Goal: Task Accomplishment & Management: Manage account settings

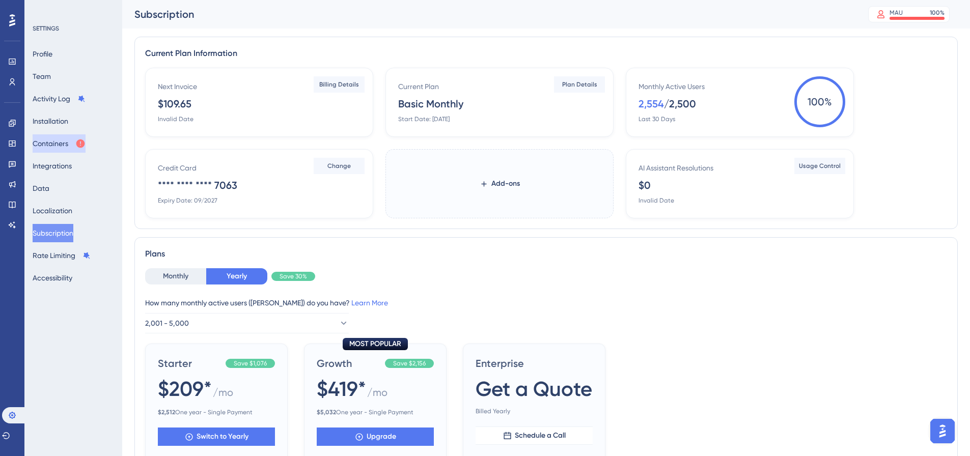
click at [83, 139] on icon at bounding box center [80, 143] width 10 height 10
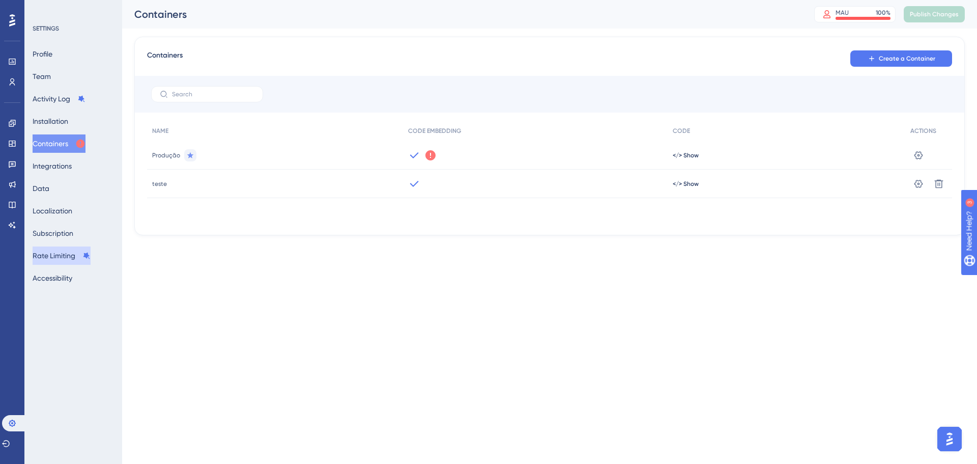
click at [74, 258] on button "Rate Limiting" at bounding box center [62, 255] width 58 height 18
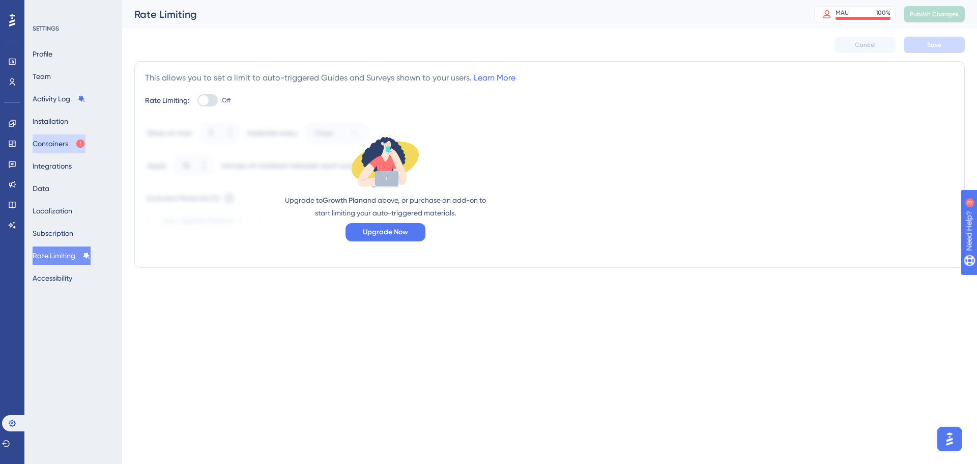
click at [75, 150] on button "Containers" at bounding box center [59, 143] width 53 height 18
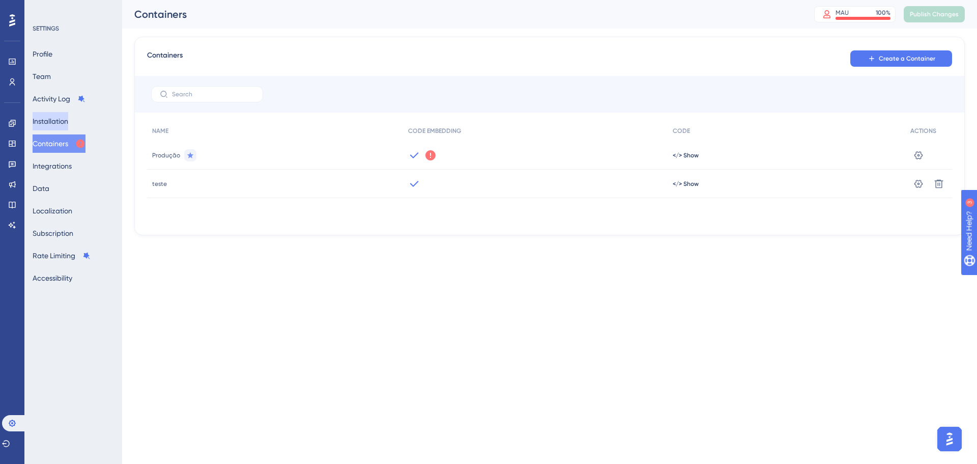
click at [59, 115] on button "Installation" at bounding box center [51, 121] width 36 height 18
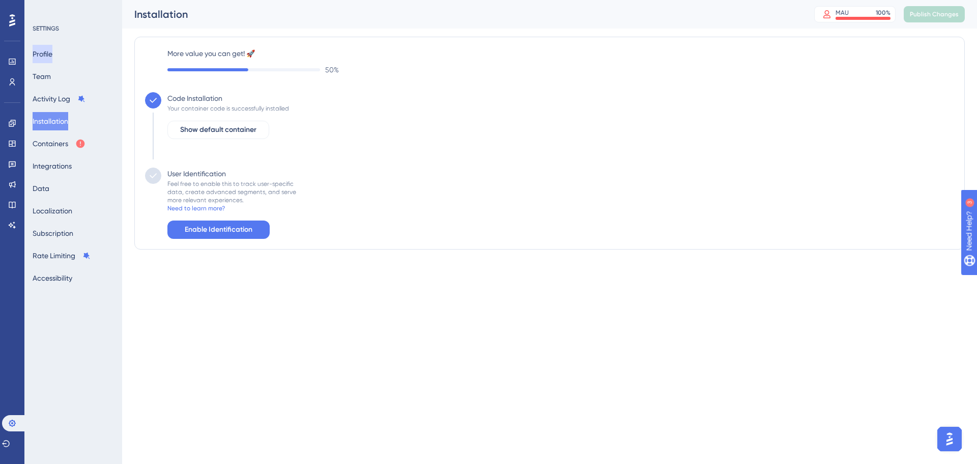
click at [46, 47] on button "Profile" at bounding box center [43, 54] width 20 height 18
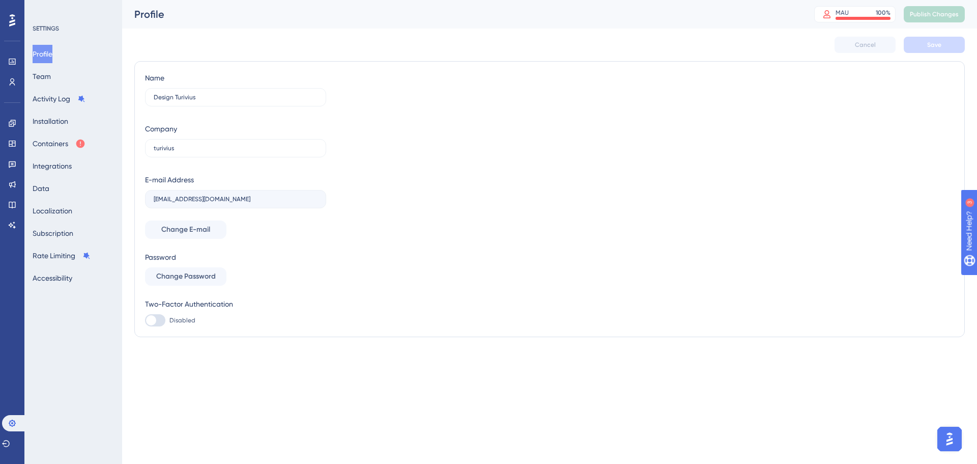
click at [51, 61] on button "Profile" at bounding box center [43, 54] width 20 height 18
click at [51, 72] on button "Team" at bounding box center [42, 76] width 18 height 18
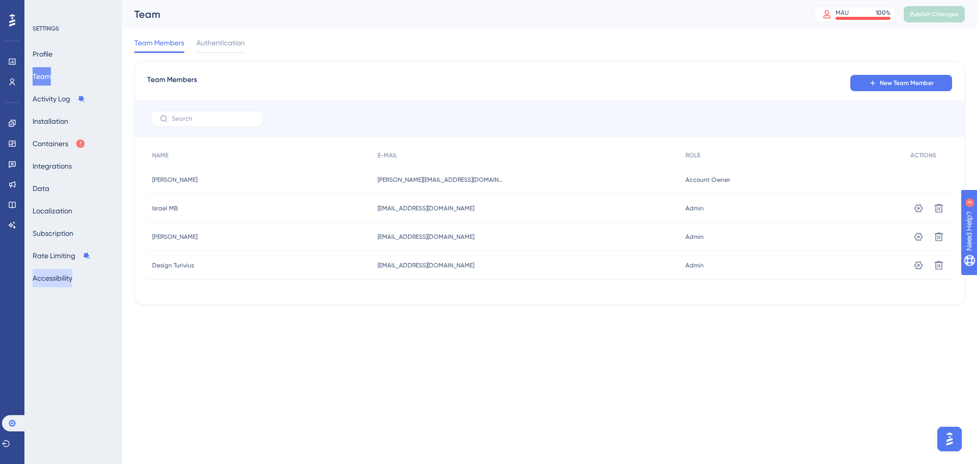
click at [59, 269] on button "Accessibility" at bounding box center [53, 278] width 40 height 18
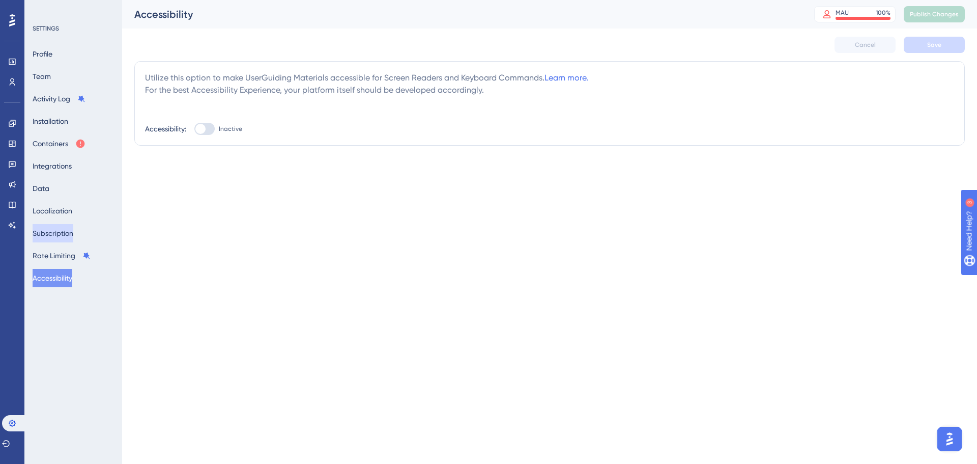
click at [60, 230] on button "Subscription" at bounding box center [53, 233] width 41 height 18
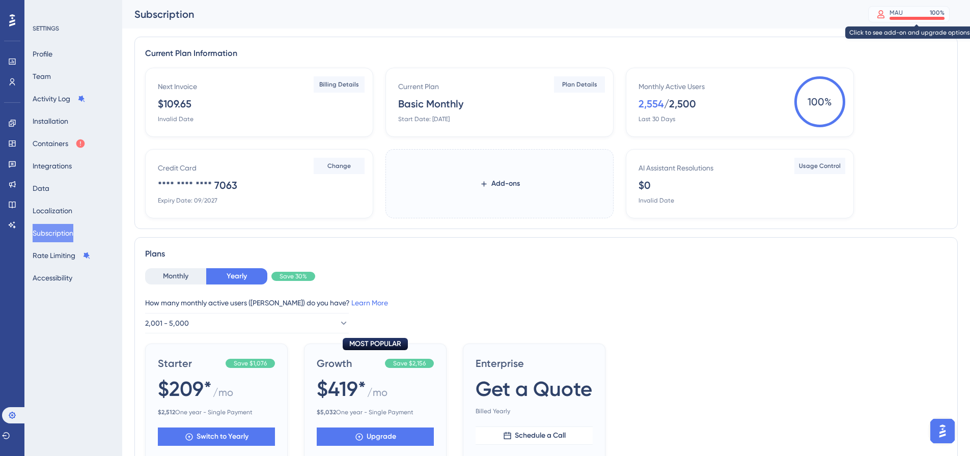
click at [774, 10] on div "MAU 100 %" at bounding box center [916, 13] width 55 height 8
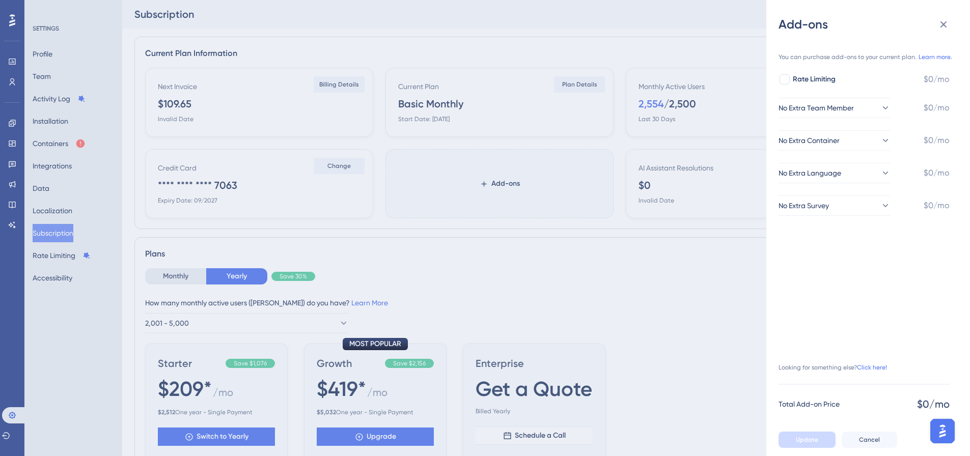
click at [715, 112] on div "Add-ons You can purchase add-ons to your current plan. Learn more. Rate Limitin…" at bounding box center [485, 228] width 970 height 456
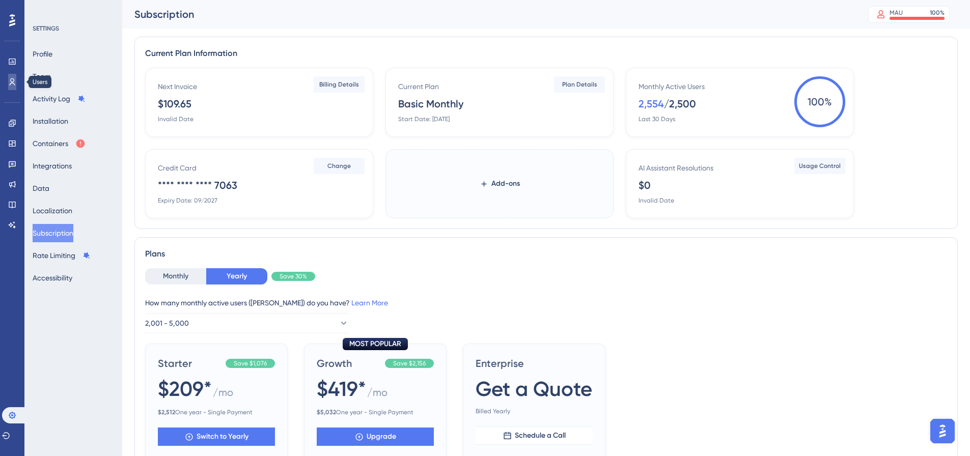
click at [8, 83] on link at bounding box center [12, 82] width 8 height 16
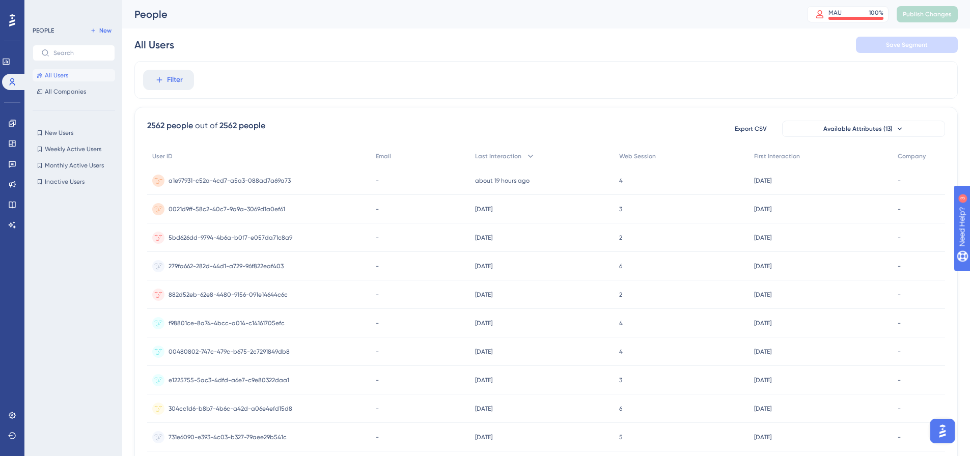
click at [248, 175] on div "a1e97931-c52a-4cd7-a5a3-088ad7a69a73 a1e97931-c52a-4cd7-a5a3-088ad7a69a73" at bounding box center [229, 180] width 122 height 29
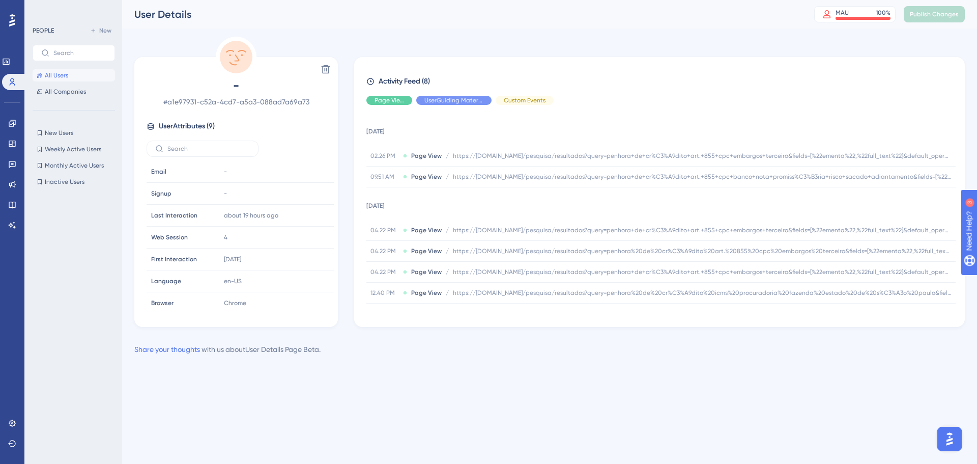
click at [79, 74] on button "All Users" at bounding box center [74, 75] width 82 height 12
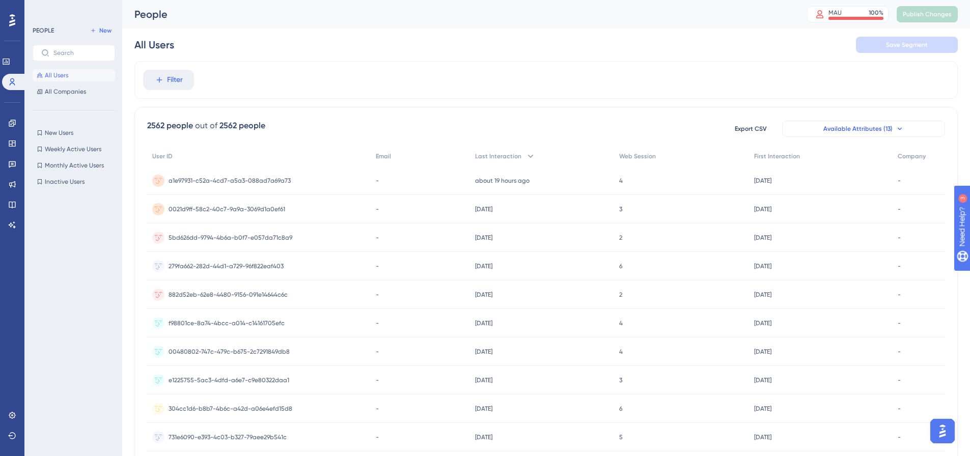
click at [774, 129] on span "Available Attributes (13)" at bounding box center [857, 129] width 69 height 8
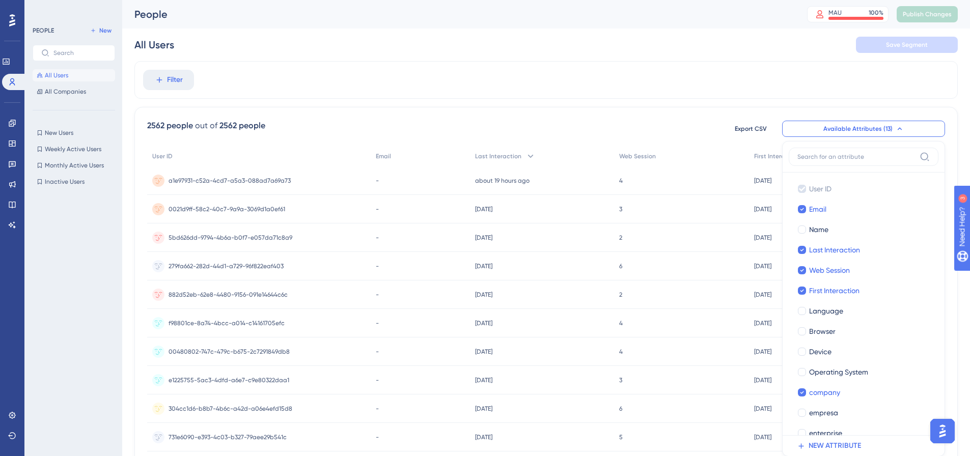
scroll to position [71, 0]
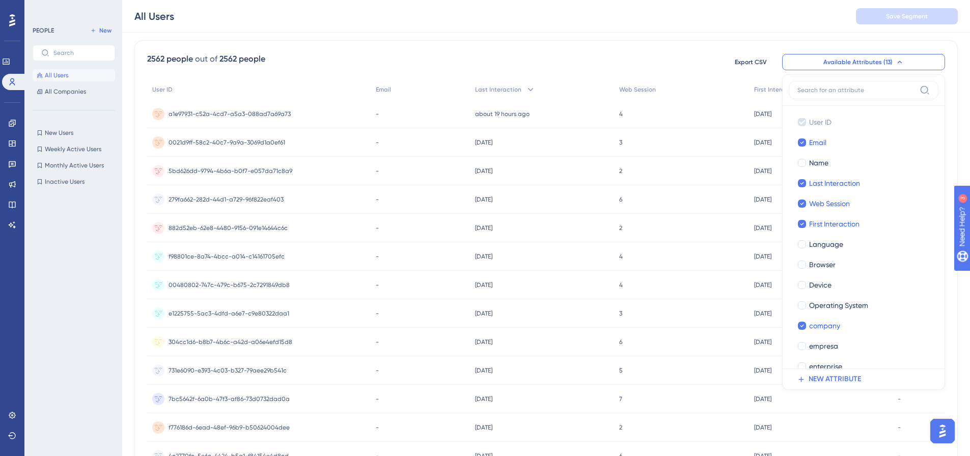
click at [675, 35] on div "Filter 2562 people out of 2562 people Export CSV Available Attributes (13) User…" at bounding box center [545, 354] width 823 height 721
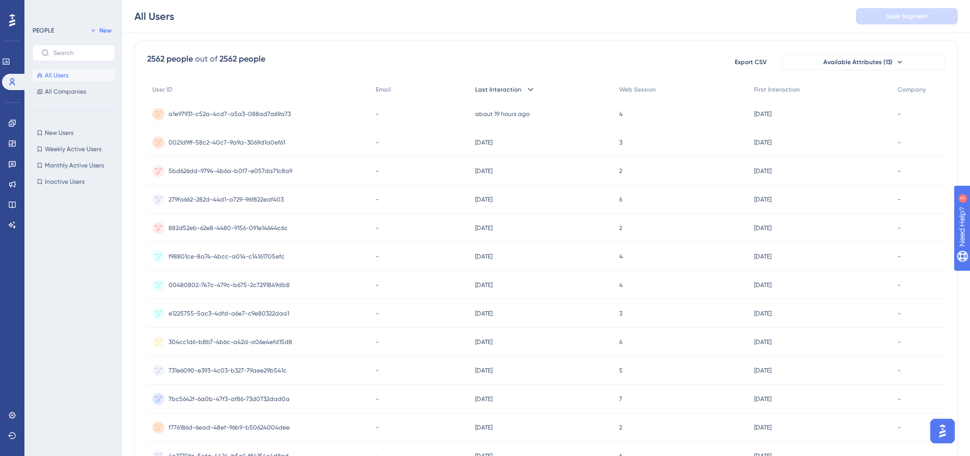
click at [523, 88] on div "Last Interaction" at bounding box center [542, 89] width 144 height 21
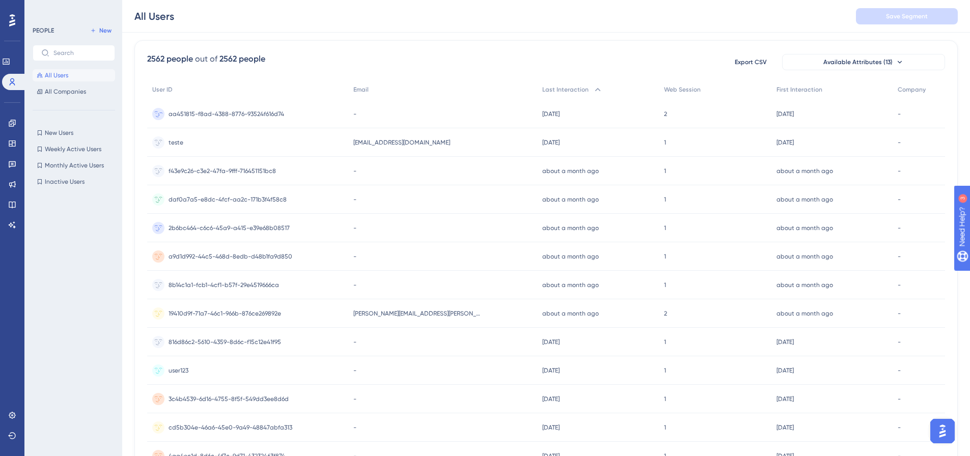
click at [251, 112] on span "aa451815-f8ad-4388-8776-93524f616d74" at bounding box center [226, 114] width 116 height 8
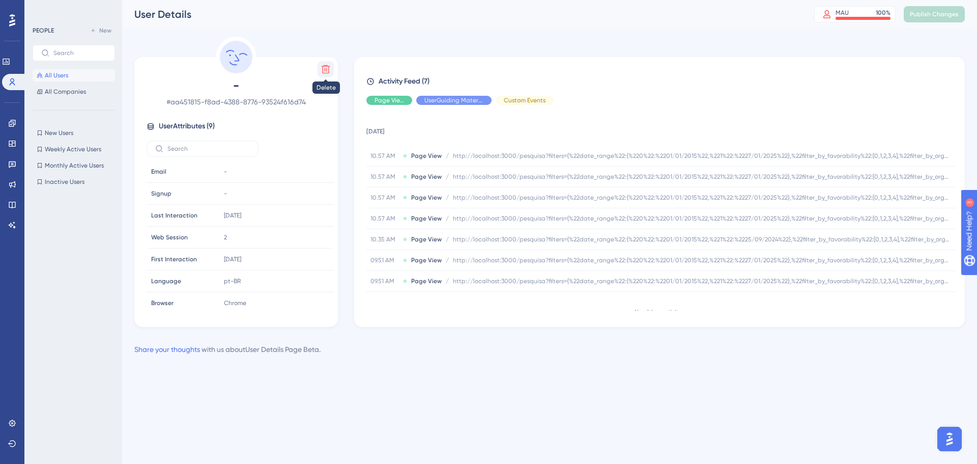
click at [324, 76] on button at bounding box center [326, 69] width 16 height 16
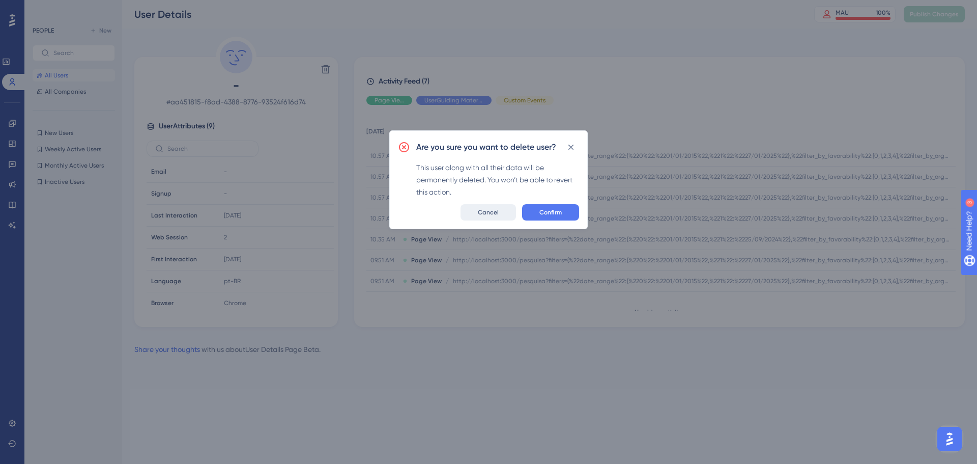
click at [478, 209] on button "Cancel" at bounding box center [488, 212] width 55 height 16
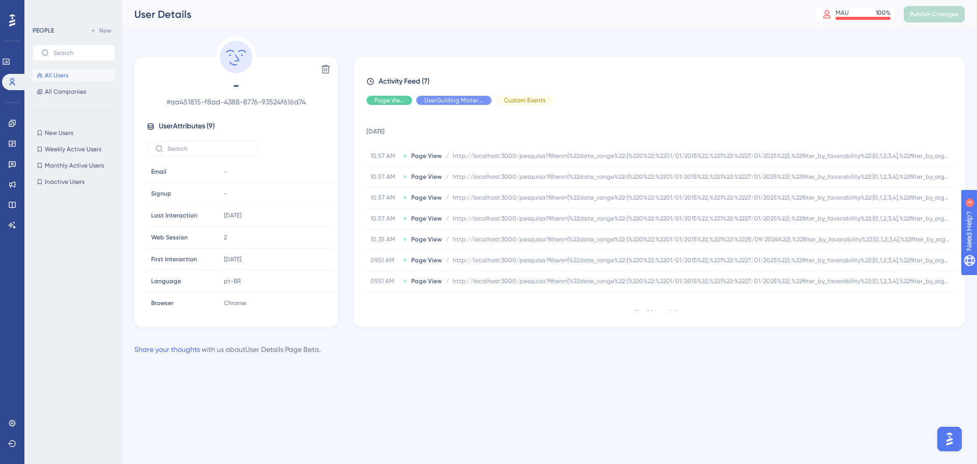
click at [68, 71] on span "All Users" at bounding box center [56, 75] width 23 height 8
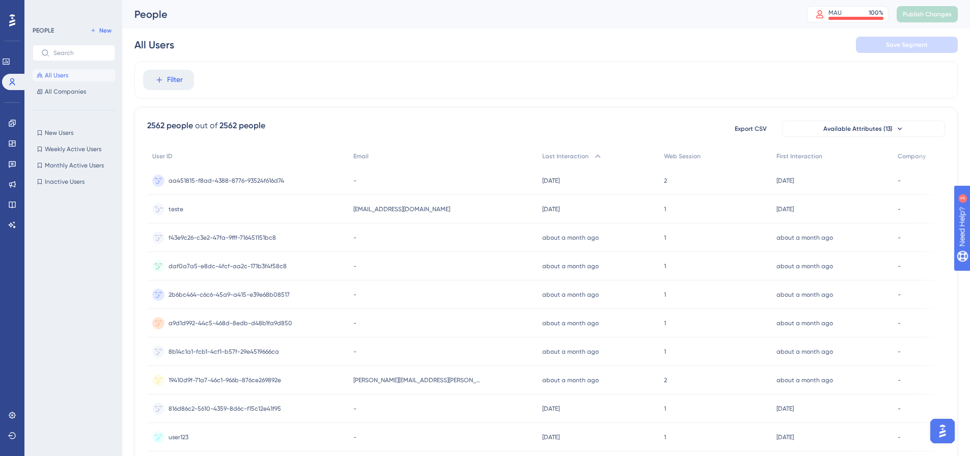
click at [207, 203] on div "teste teste" at bounding box center [247, 209] width 201 height 29
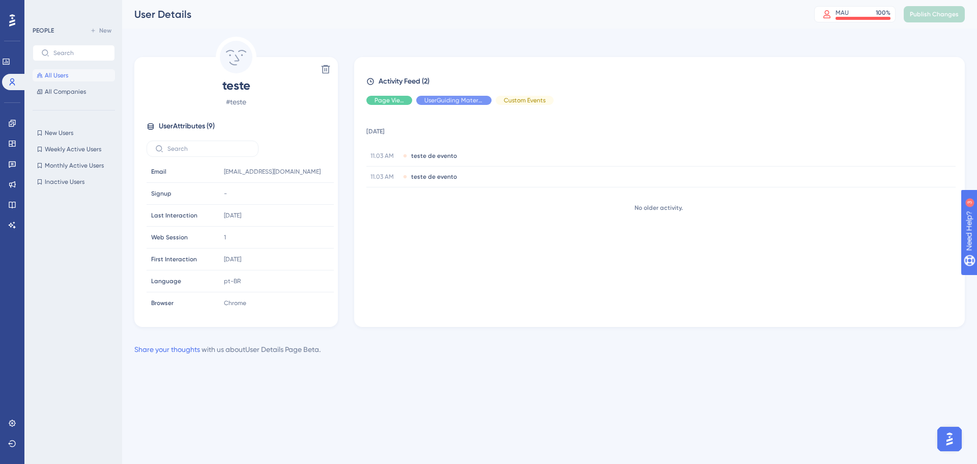
click at [339, 67] on div "Delete teste # teste User Attributes ( 9 ) Email Email [EMAIL_ADDRESS][DOMAIN_N…" at bounding box center [549, 182] width 831 height 290
click at [333, 68] on button at bounding box center [326, 69] width 16 height 16
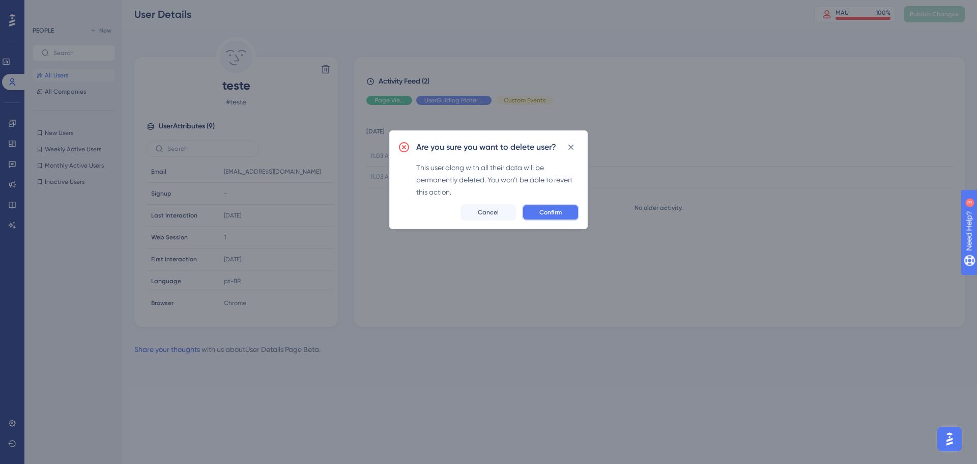
click at [547, 216] on button "Confirm" at bounding box center [550, 212] width 57 height 16
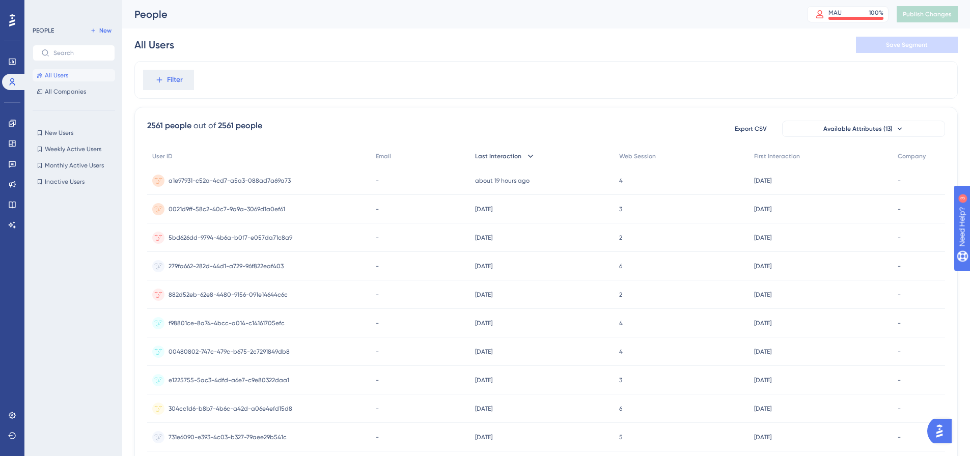
click at [525, 154] on icon at bounding box center [530, 156] width 10 height 10
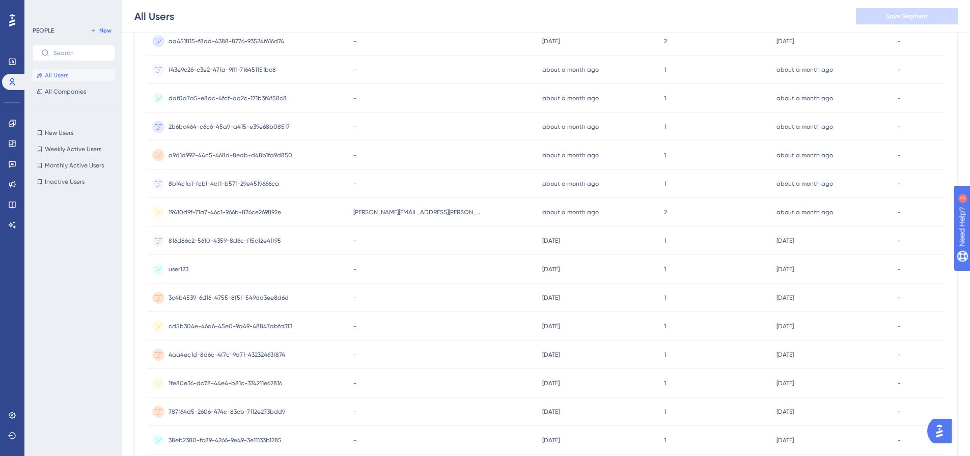
scroll to position [153, 0]
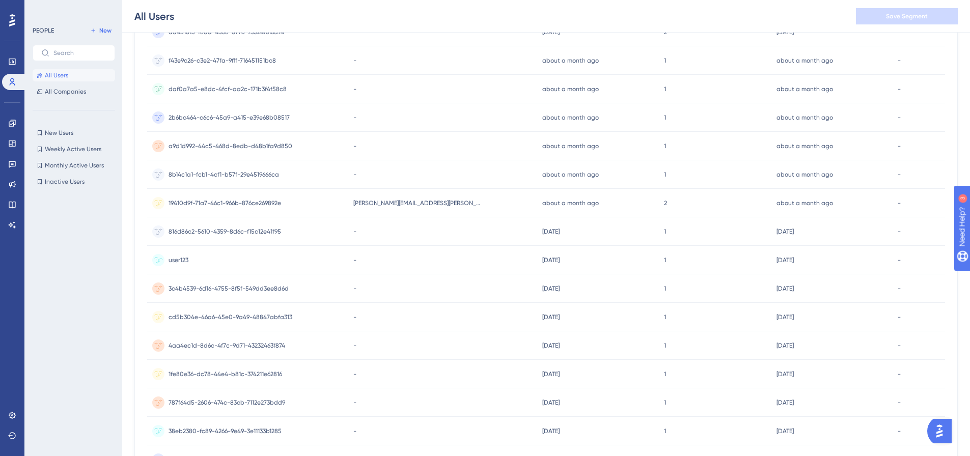
click at [185, 260] on span "user123" at bounding box center [178, 260] width 20 height 8
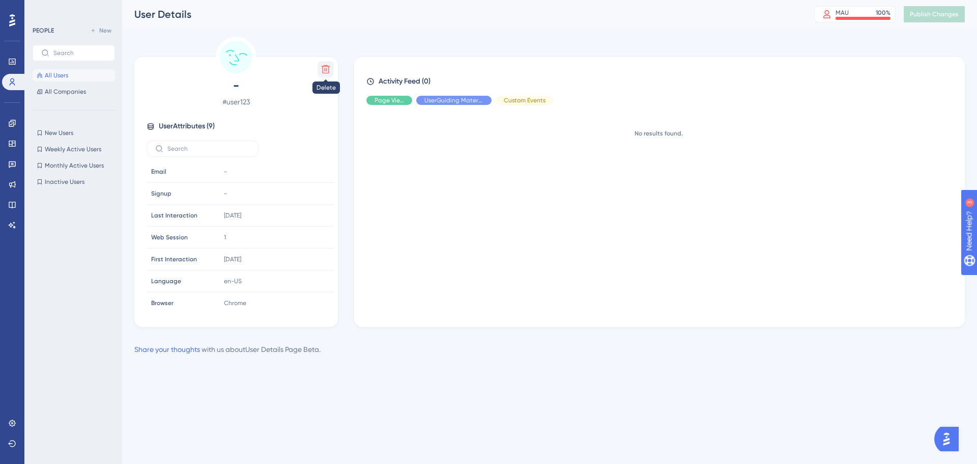
click at [332, 72] on button at bounding box center [326, 69] width 16 height 16
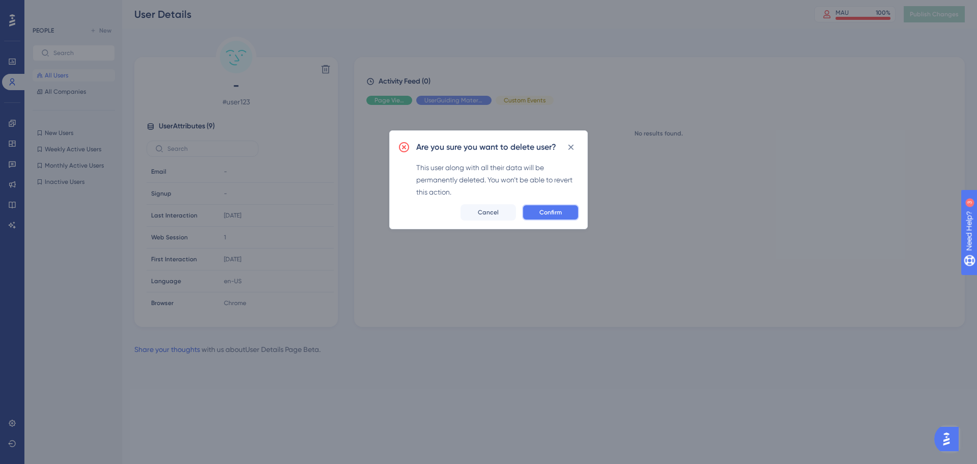
click at [548, 204] on button "Confirm" at bounding box center [550, 212] width 57 height 16
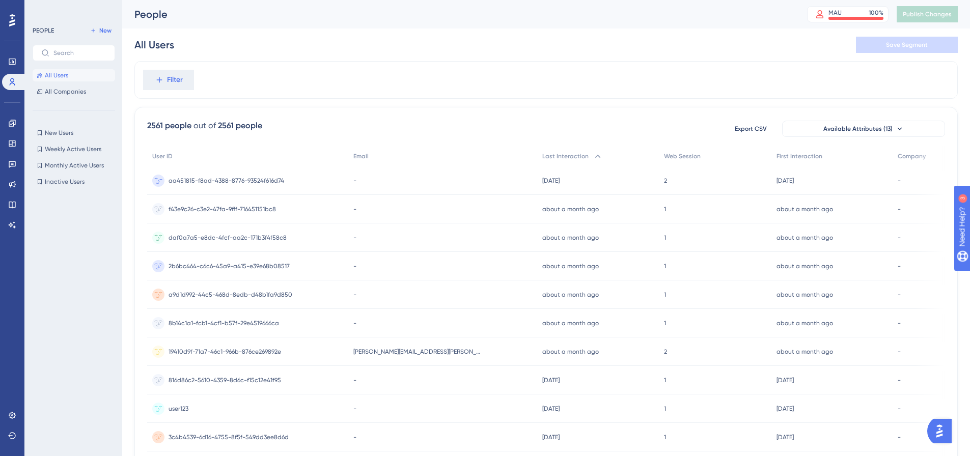
click at [228, 181] on span "aa451815-f8ad-4388-8776-93524f616d74" at bounding box center [226, 181] width 116 height 8
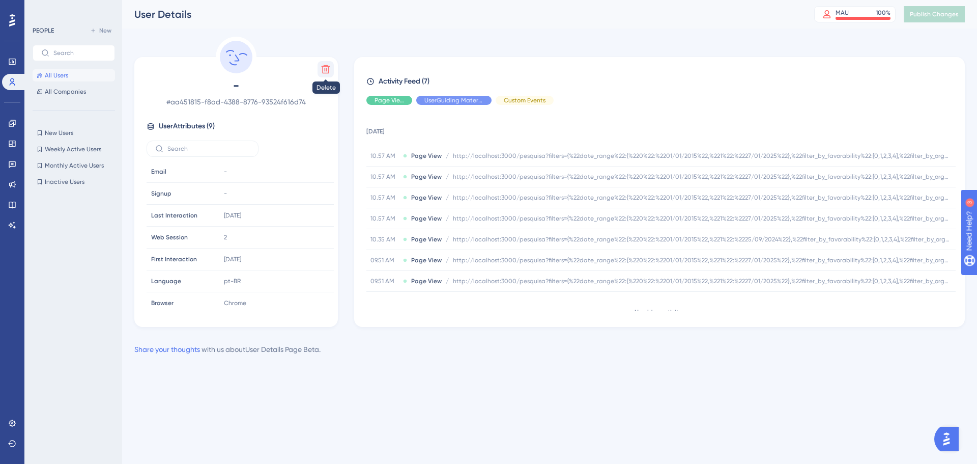
click at [326, 76] on button at bounding box center [326, 69] width 16 height 16
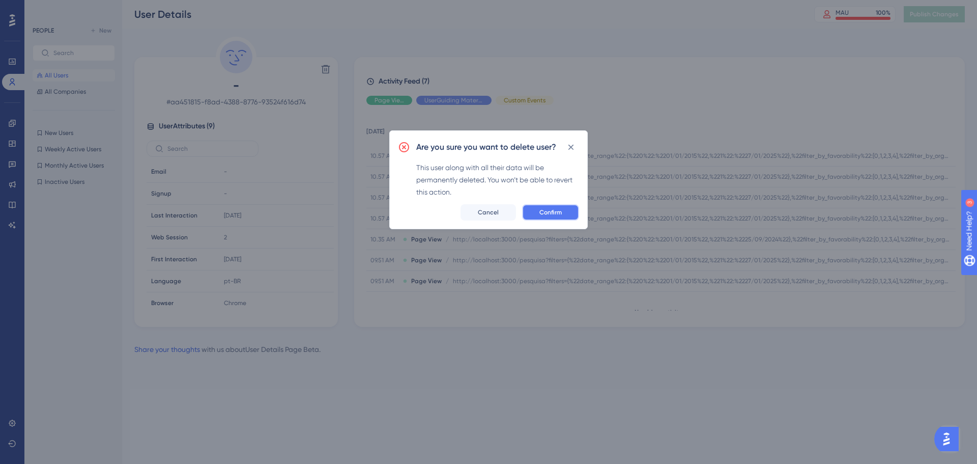
click at [551, 213] on span "Confirm" at bounding box center [551, 212] width 22 height 8
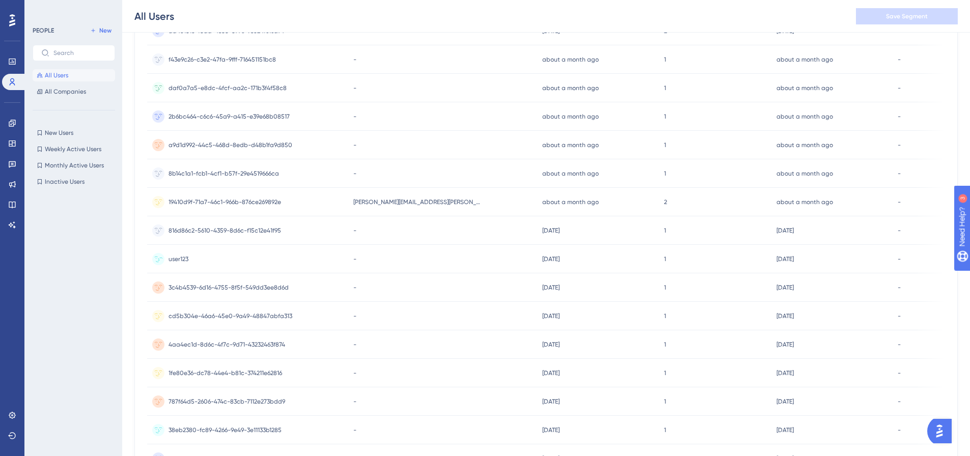
scroll to position [153, 0]
click at [253, 200] on span "19410d9f-71a7-46c1-966b-876ce269892e" at bounding box center [224, 203] width 112 height 8
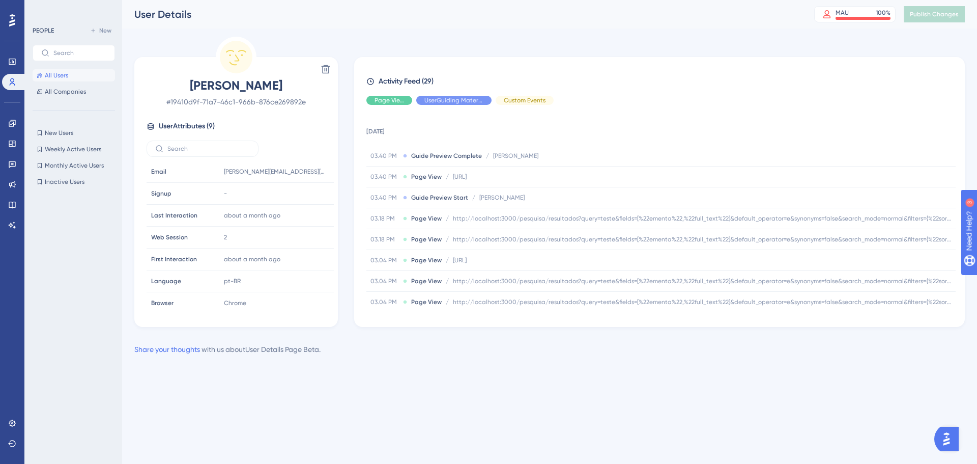
click at [67, 83] on div "All Users All Companies" at bounding box center [74, 83] width 82 height 29
click at [71, 75] on button "All Users" at bounding box center [74, 75] width 82 height 12
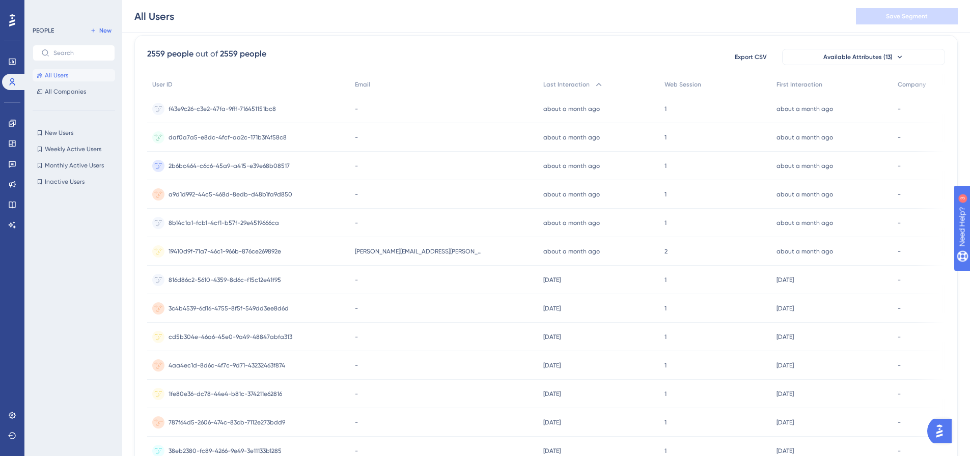
scroll to position [61, 0]
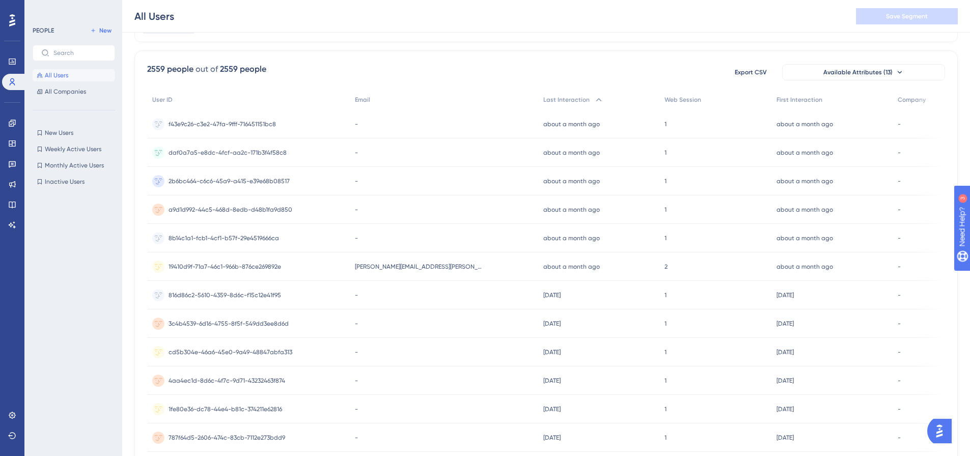
drag, startPoint x: 234, startPoint y: 127, endPoint x: 253, endPoint y: 97, distance: 36.0
click at [264, 89] on div "2559 people out of 2559 people Export CSV Available Attributes (13) User ID Ema…" at bounding box center [545, 387] width 823 height 675
click at [198, 136] on div "f43e9c26-c3e2-47fa-9fff-716451151bc8 f43e9c26-c3e2-47fa-9fff-716451151bc8" at bounding box center [221, 124] width 107 height 29
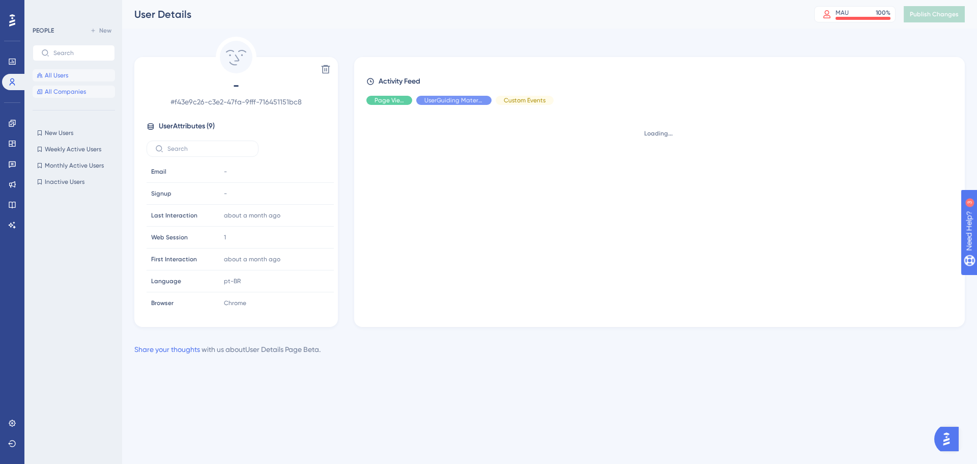
click at [79, 87] on button "All Companies" at bounding box center [74, 92] width 82 height 12
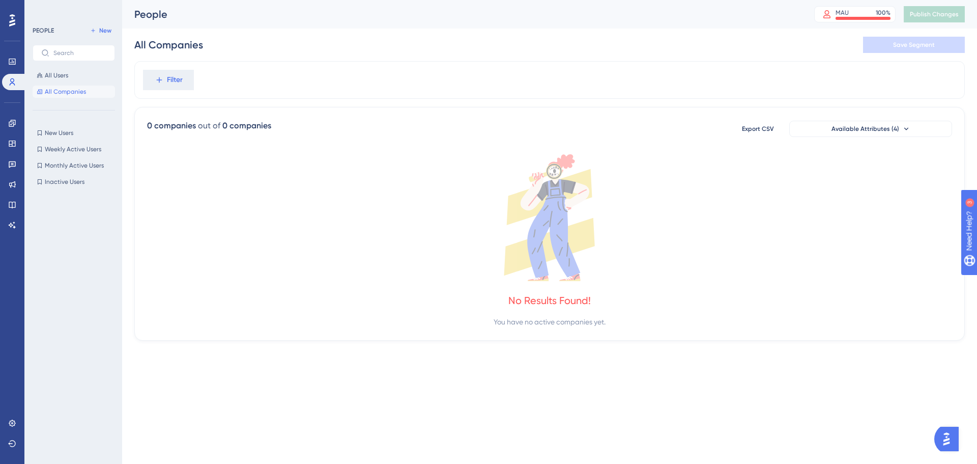
click at [74, 81] on div "All Users All Companies" at bounding box center [74, 83] width 82 height 29
click at [62, 73] on span "All Users" at bounding box center [56, 75] width 23 height 8
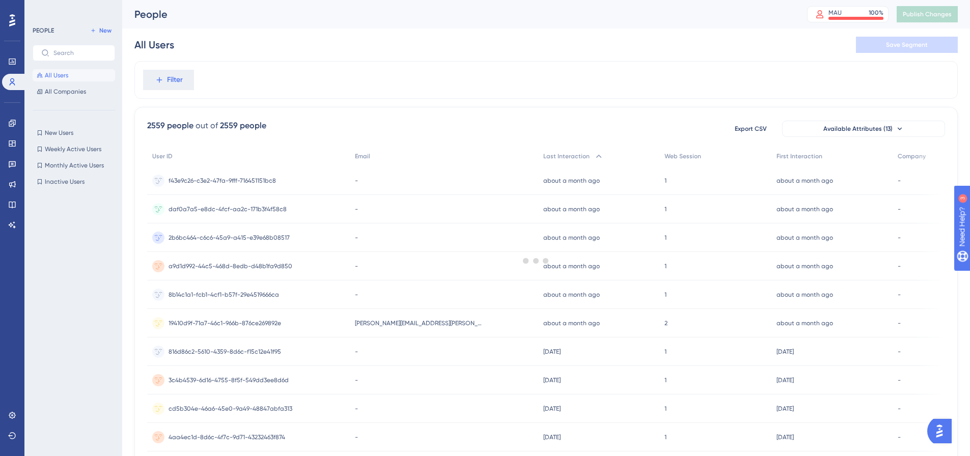
click at [245, 168] on div at bounding box center [536, 260] width 868 height 383
click at [248, 176] on div "f43e9c26-c3e2-47fa-9fff-716451151bc8 f43e9c26-c3e2-47fa-9fff-716451151bc8" at bounding box center [221, 180] width 107 height 29
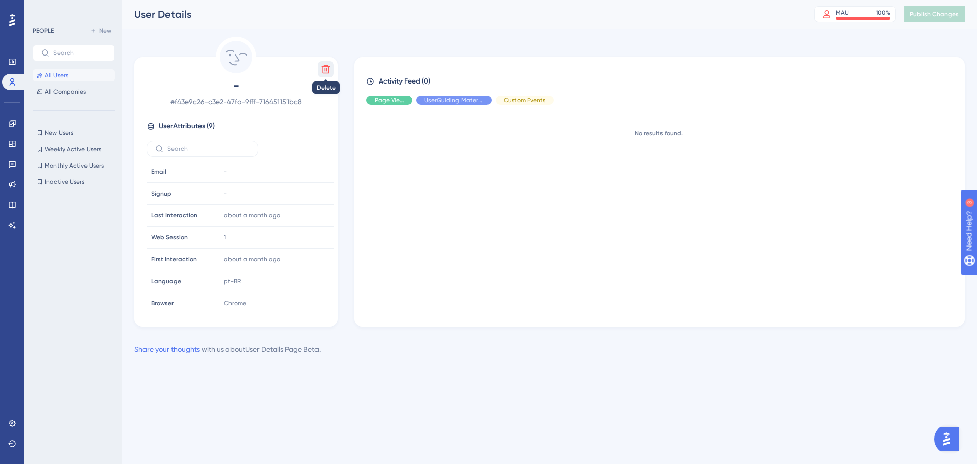
click at [331, 74] on button at bounding box center [326, 69] width 16 height 16
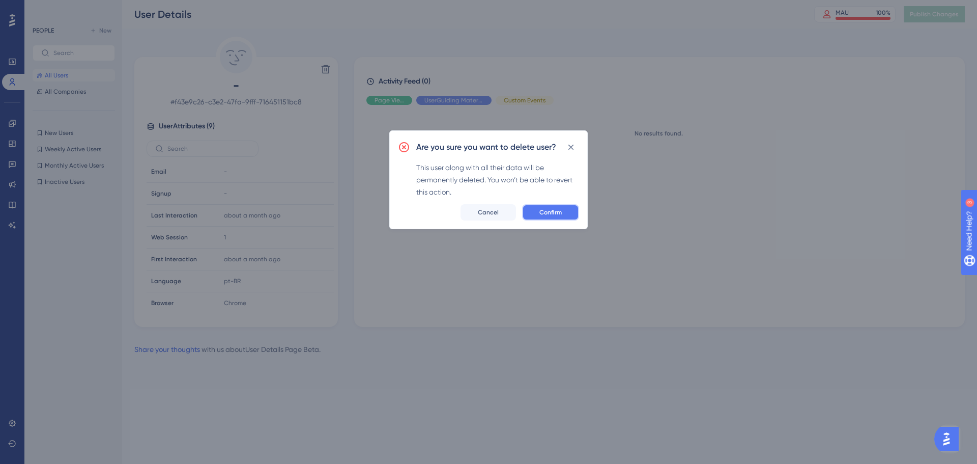
drag, startPoint x: 562, startPoint y: 207, endPoint x: 490, endPoint y: 202, distance: 72.9
click at [561, 207] on button "Confirm" at bounding box center [550, 212] width 57 height 16
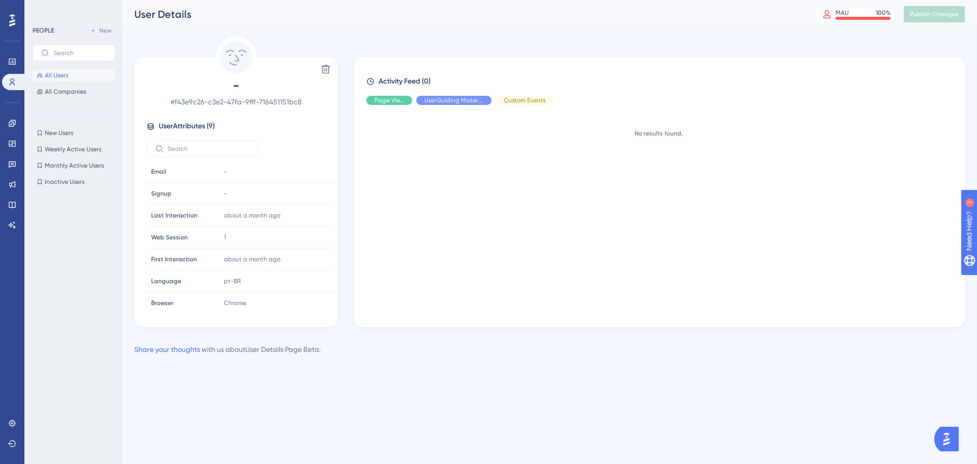
click at [66, 76] on span "All Users" at bounding box center [56, 75] width 23 height 8
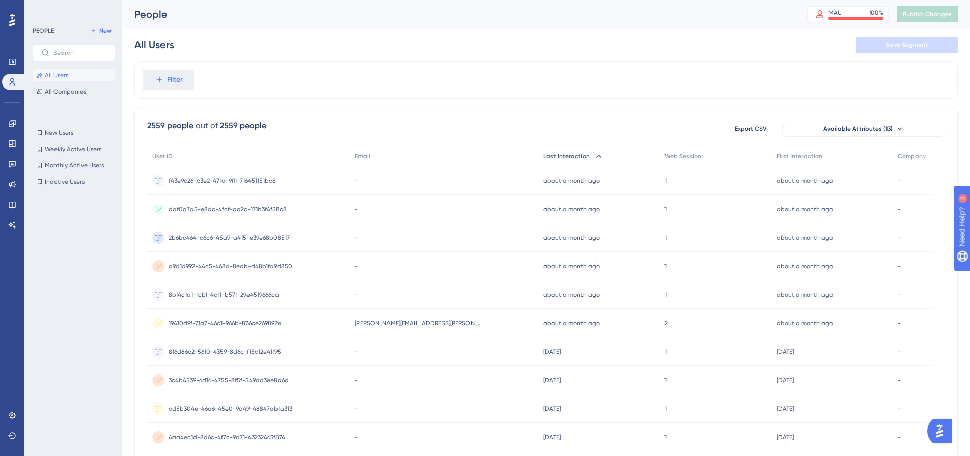
click at [543, 159] on span "Last Interaction" at bounding box center [566, 156] width 46 height 8
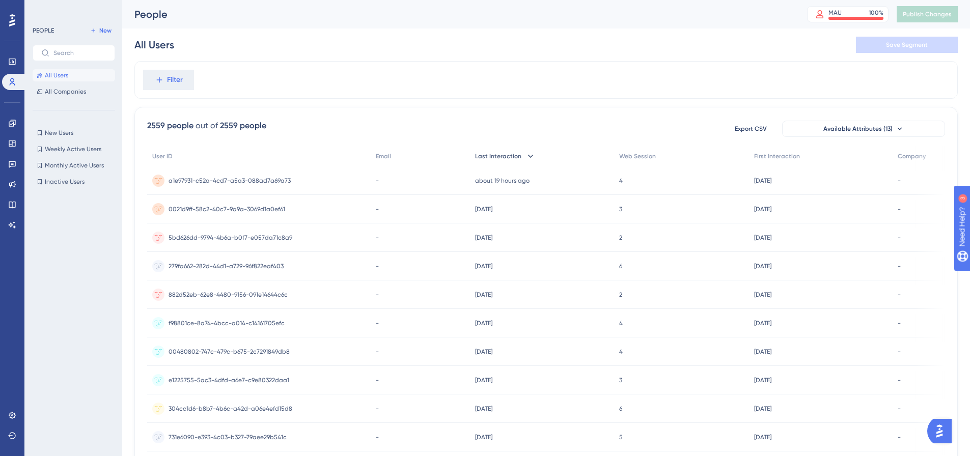
click at [530, 152] on icon at bounding box center [530, 156] width 10 height 10
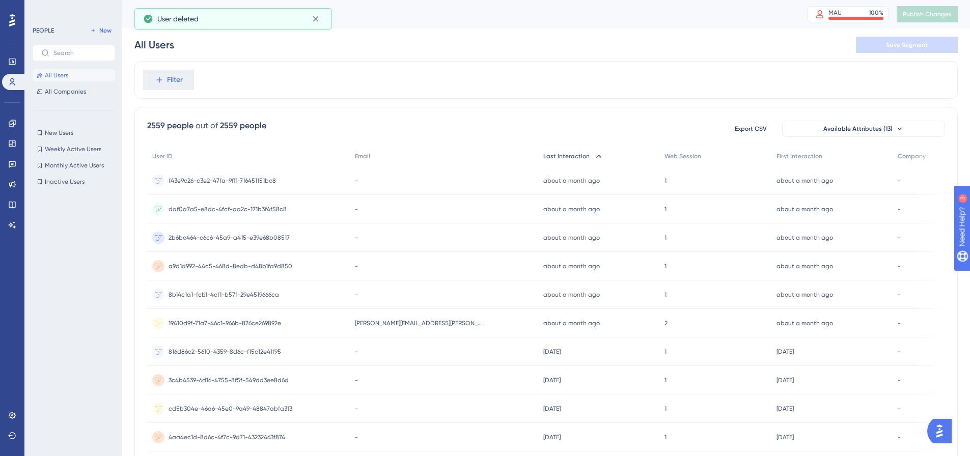
click at [265, 322] on span "19410d9f-71a7-46c1-966b-876ce269892e" at bounding box center [224, 323] width 112 height 8
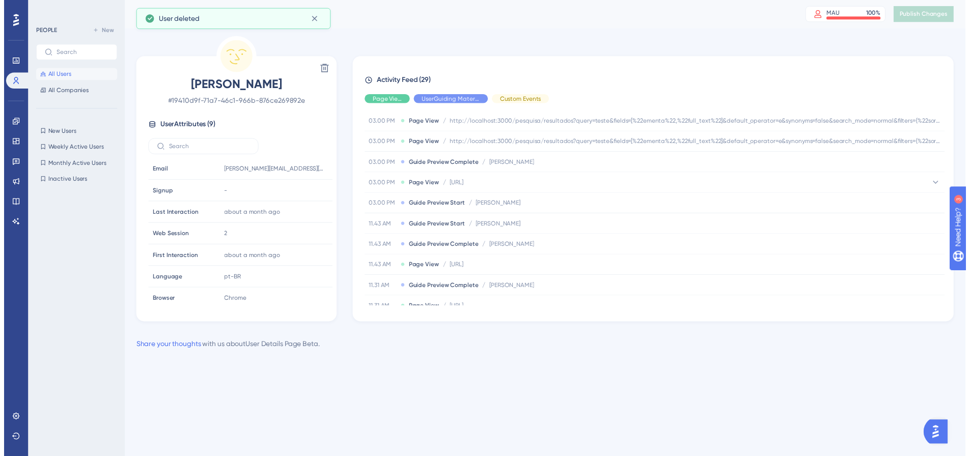
scroll to position [465, 0]
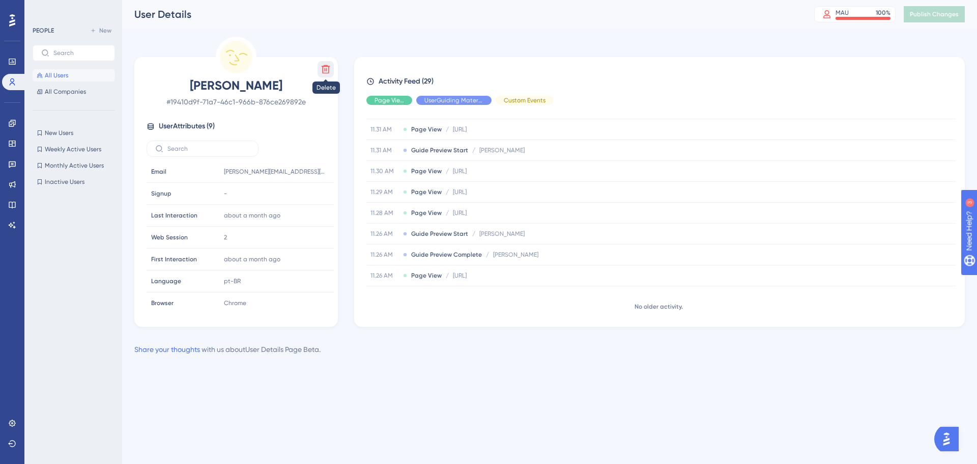
click at [328, 70] on icon at bounding box center [326, 69] width 9 height 9
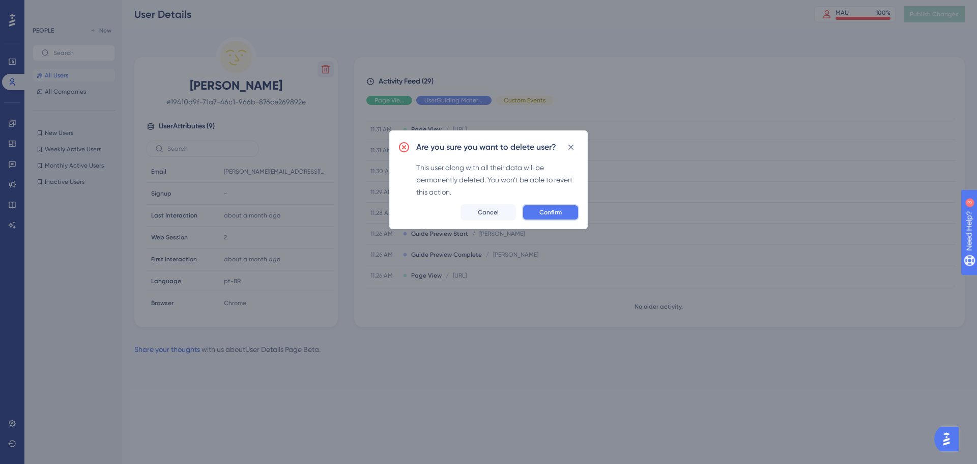
click at [557, 205] on button "Confirm" at bounding box center [550, 212] width 57 height 16
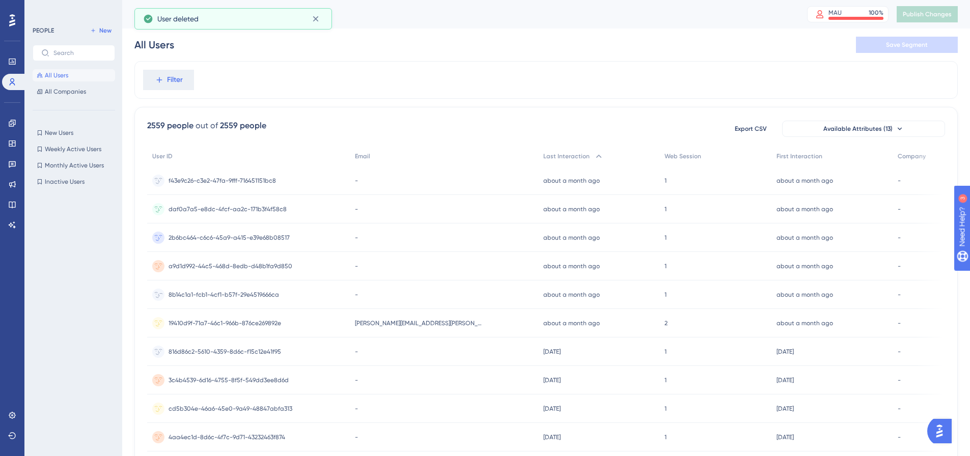
click at [258, 289] on div "8b14c1a1-fcb1-4cf1-b57f-29e4519666ca 8b14c1a1-fcb1-4cf1-b57f-29e4519666ca" at bounding box center [223, 294] width 110 height 29
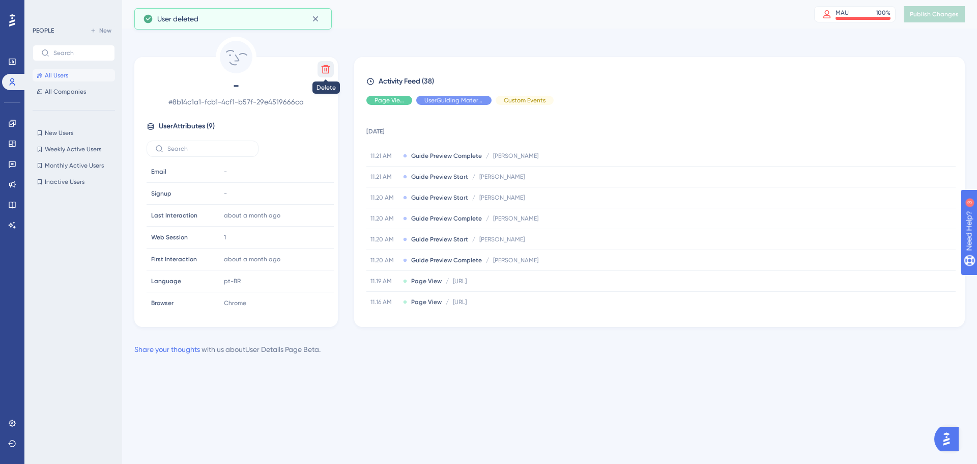
click at [324, 63] on button at bounding box center [326, 69] width 16 height 16
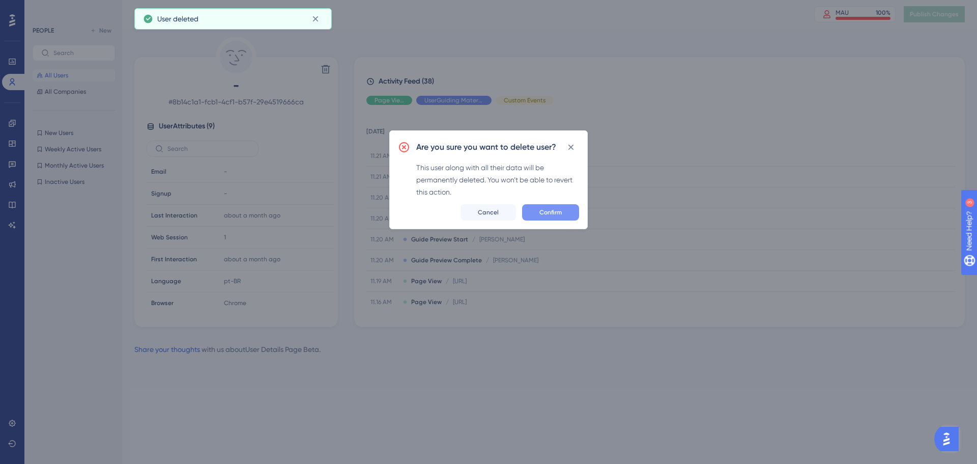
click at [548, 213] on span "Confirm" at bounding box center [551, 212] width 22 height 8
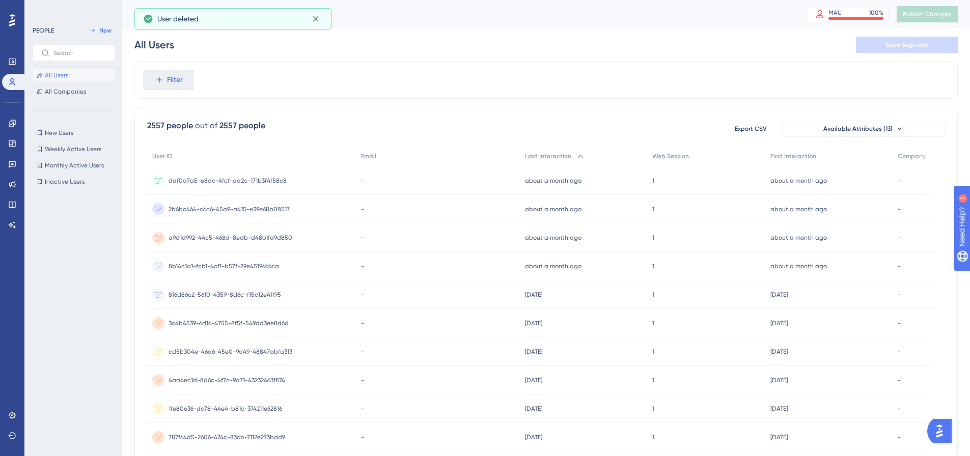
click at [259, 240] on span "a9d1d992-44c5-468d-8edb-d48b1fa9d850" at bounding box center [230, 238] width 124 height 8
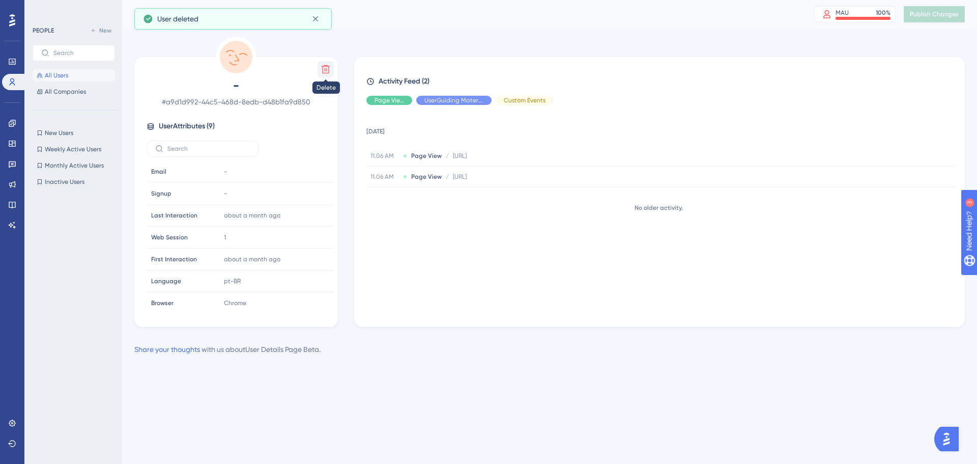
click at [320, 66] on button at bounding box center [326, 69] width 16 height 16
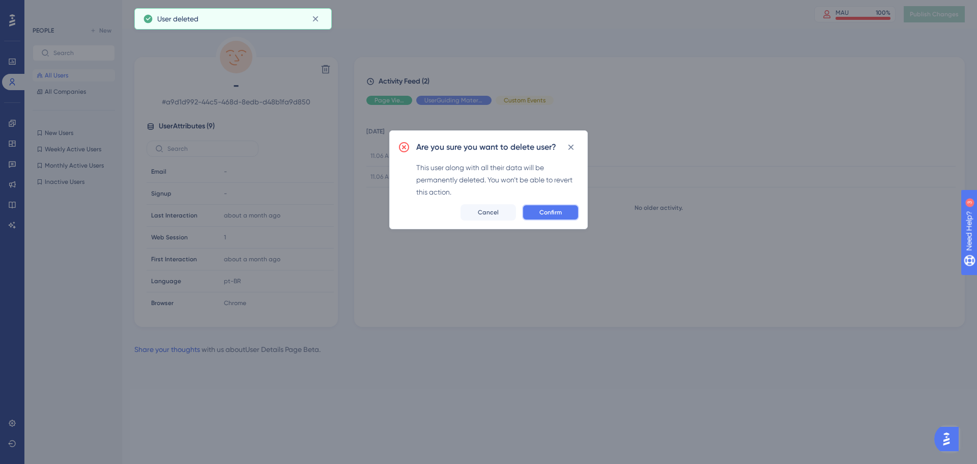
click at [549, 218] on button "Confirm" at bounding box center [550, 212] width 57 height 16
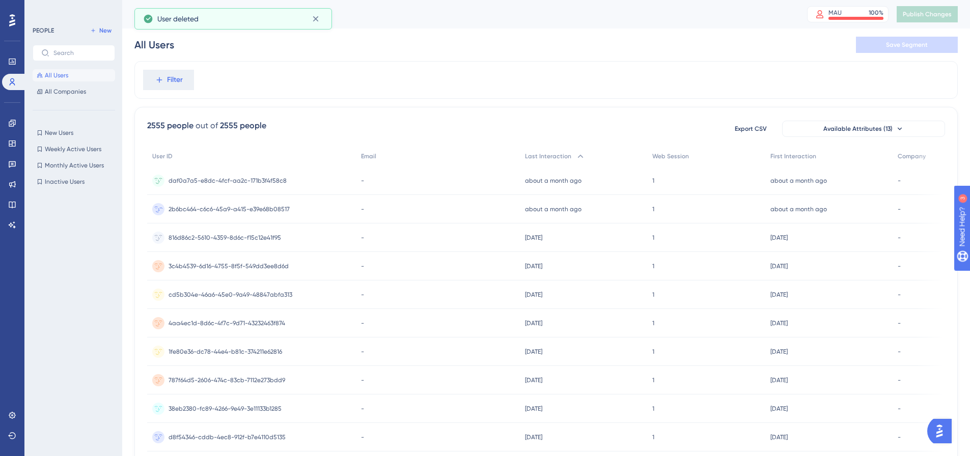
click at [266, 180] on span "daf0a7a5-e8dc-4fcf-aa2c-171b3f4f58c8" at bounding box center [227, 181] width 118 height 8
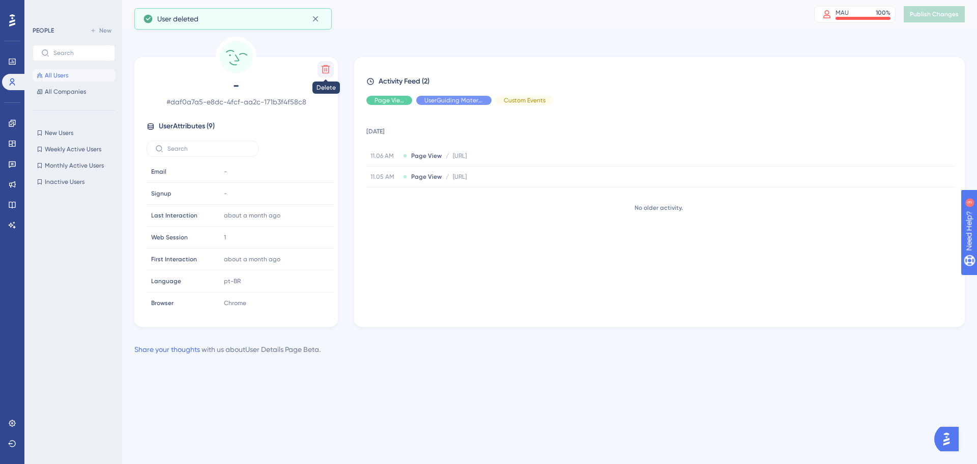
click at [330, 68] on icon at bounding box center [326, 69] width 10 height 10
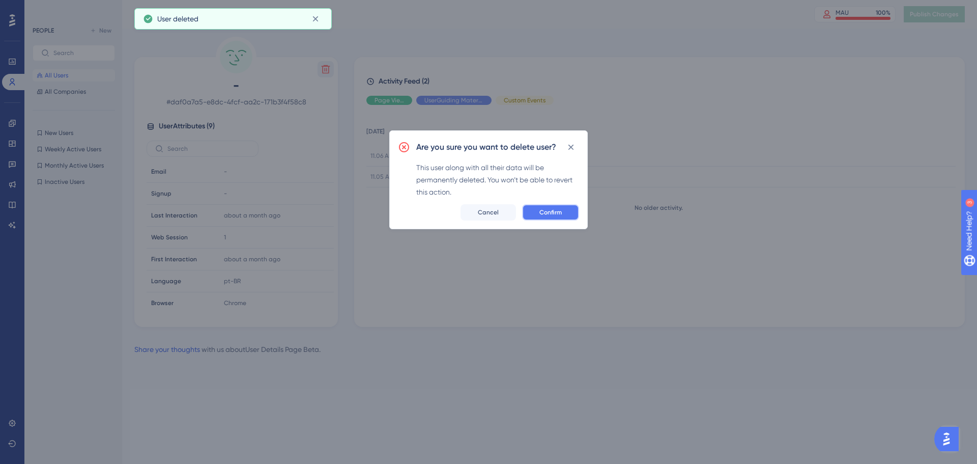
click at [563, 215] on button "Confirm" at bounding box center [550, 212] width 57 height 16
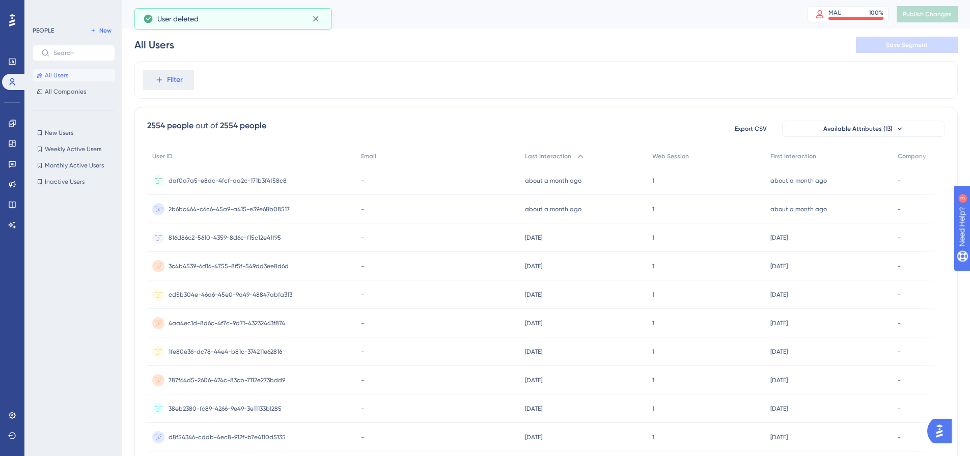
click at [274, 201] on div "2b6bc464-c6c6-45a9-a415-e39e68b08517 2b6bc464-c6c6-45a9-a415-e39e68b08517" at bounding box center [228, 209] width 121 height 29
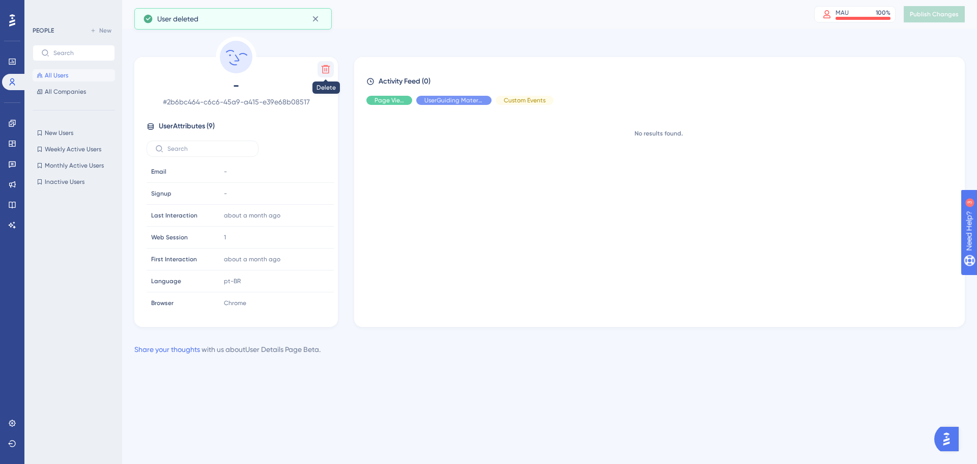
click at [329, 70] on icon at bounding box center [326, 69] width 10 height 10
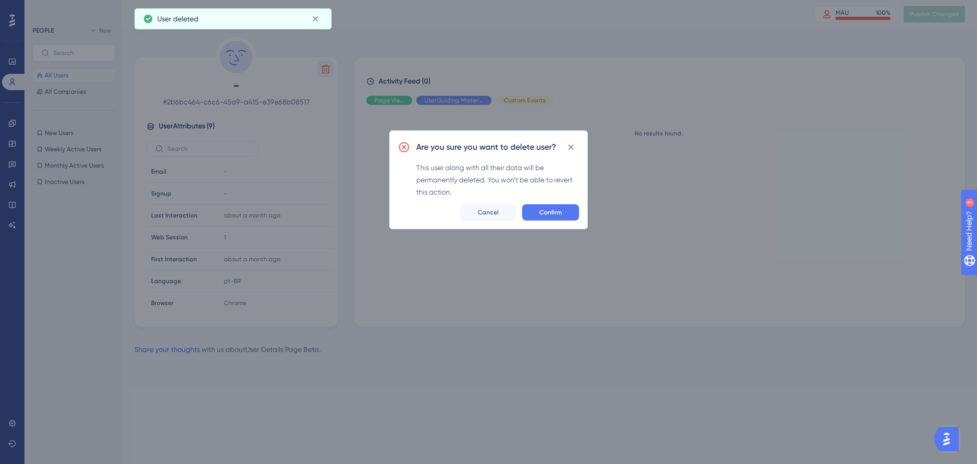
click at [570, 220] on div "Are you sure you want to delete user? This user along with all their data will …" at bounding box center [488, 179] width 199 height 99
click at [562, 215] on button "Confirm" at bounding box center [550, 212] width 57 height 16
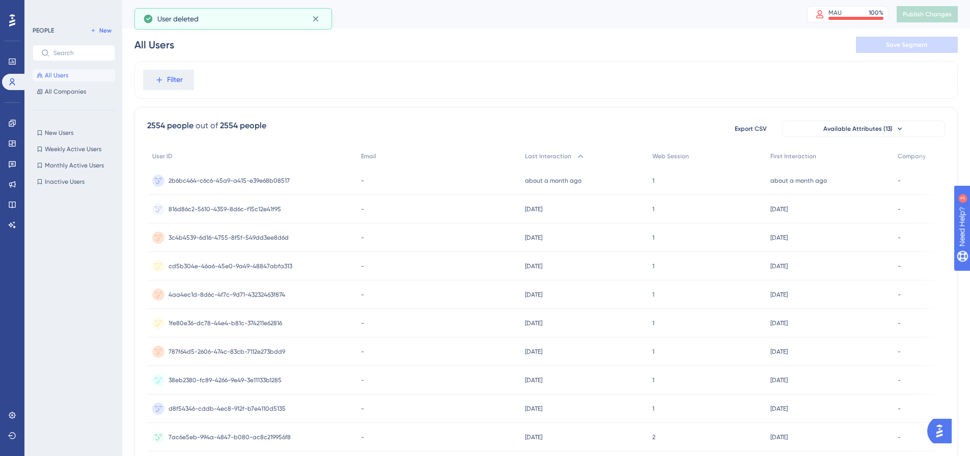
click at [302, 181] on div "2b6bc464-c6c6-45a9-a415-e39e68b08517 2b6bc464-c6c6-45a9-a415-e39e68b08517" at bounding box center [251, 180] width 209 height 29
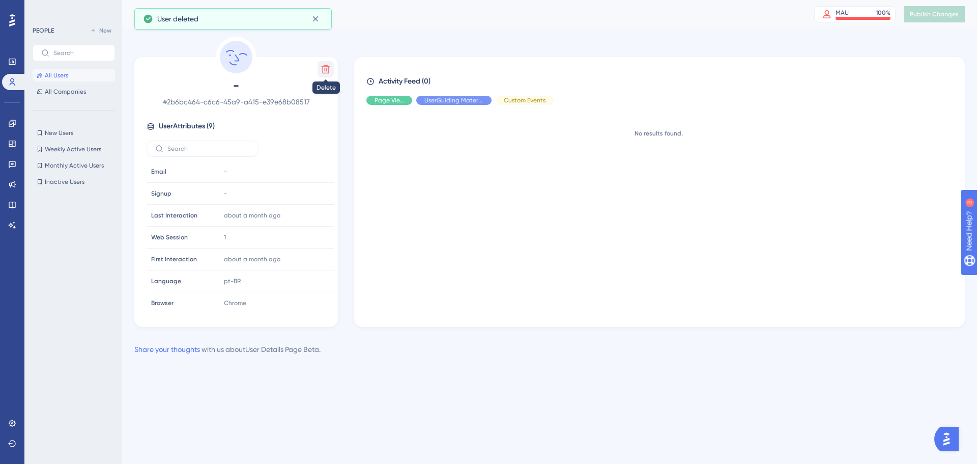
click at [327, 68] on icon at bounding box center [326, 69] width 10 height 10
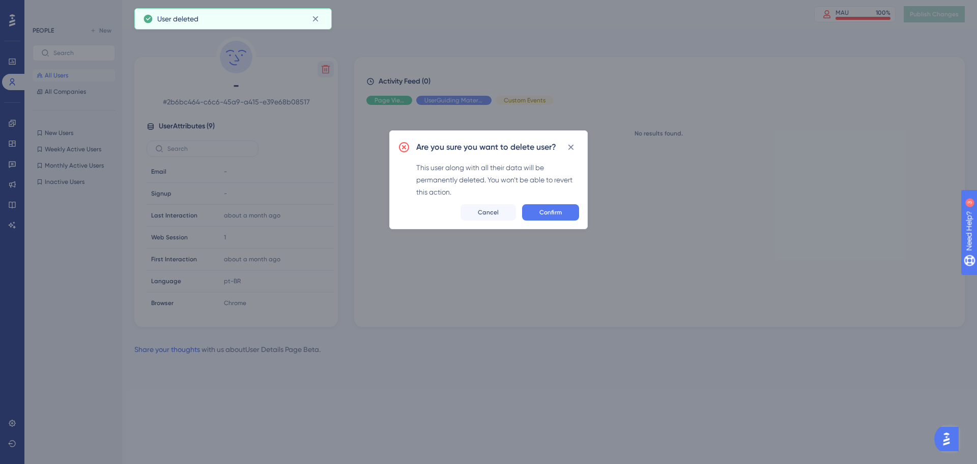
click at [555, 221] on div "Are you sure you want to delete user? This user along with all their data will …" at bounding box center [488, 179] width 199 height 99
click at [548, 214] on span "Confirm" at bounding box center [551, 212] width 22 height 8
